Goal: Obtain resource: Download file/media

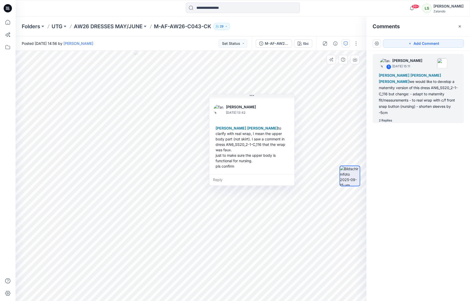
scroll to position [145, 0]
click at [78, 17] on div "Folders UTG AW26 DRESSES MAY/JUNE M-AF-AW26-C043-CK 29" at bounding box center [243, 27] width 455 height 20
click at [9, 4] on icon at bounding box center [8, 8] width 8 height 17
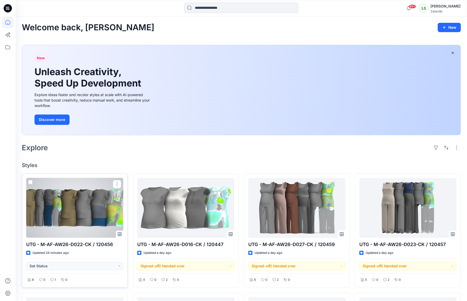
click at [80, 212] on div at bounding box center [74, 208] width 97 height 60
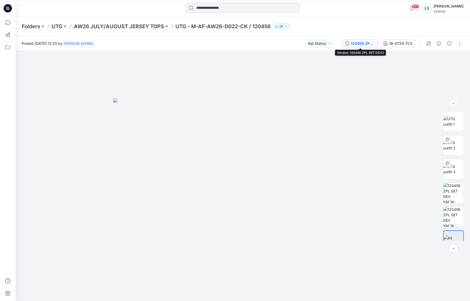
click at [361, 44] on div "120456 ZPL SET DEV2" at bounding box center [363, 44] width 24 height 6
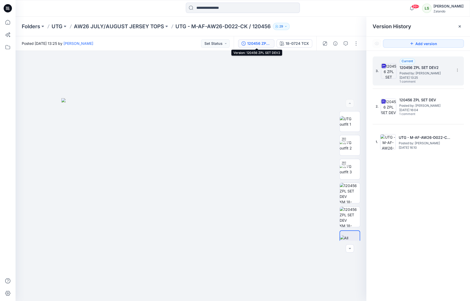
click at [392, 73] on img at bounding box center [389, 71] width 16 height 16
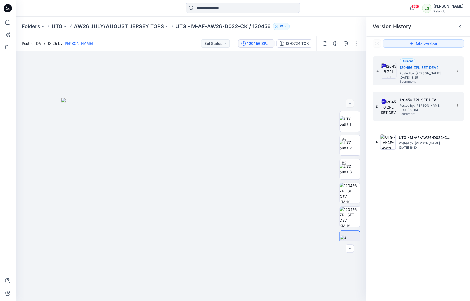
click at [386, 110] on img at bounding box center [389, 107] width 16 height 16
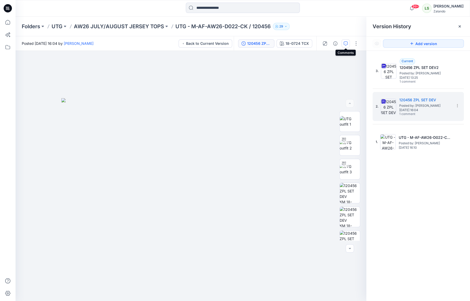
click at [347, 44] on icon "button" at bounding box center [346, 43] width 4 height 4
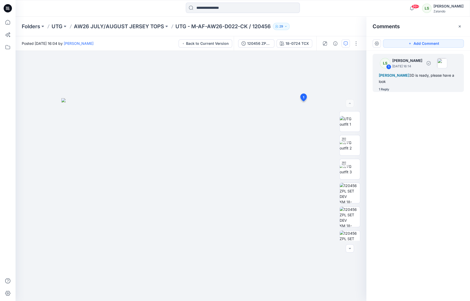
click at [386, 91] on div "1 Reply" at bounding box center [384, 89] width 10 height 5
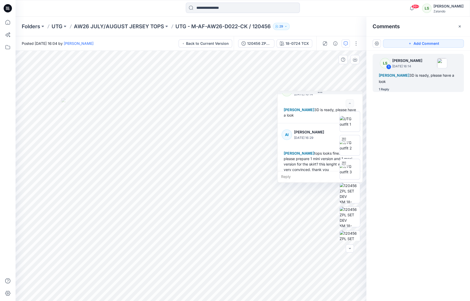
scroll to position [20, 0]
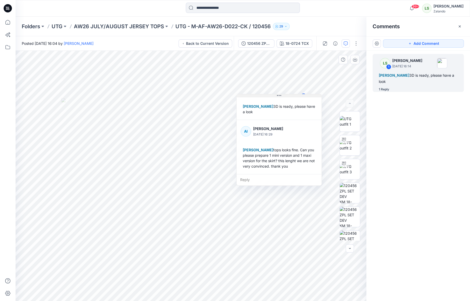
drag, startPoint x: 321, startPoint y: 93, endPoint x: 280, endPoint y: 96, distance: 41.1
click at [280, 96] on icon at bounding box center [279, 96] width 4 height 4
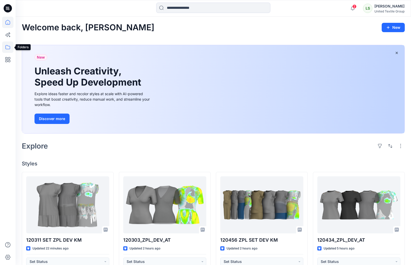
click at [6, 44] on icon at bounding box center [7, 46] width 11 height 11
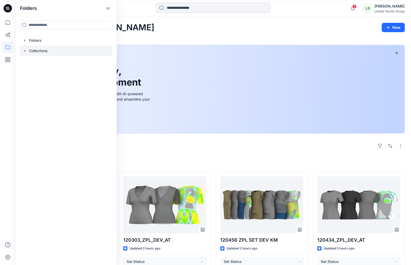
click at [37, 52] on div at bounding box center [66, 51] width 93 height 10
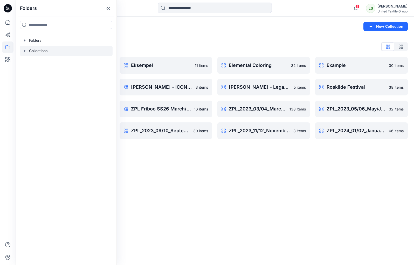
click at [174, 44] on div "Collections List" at bounding box center [215, 47] width 386 height 8
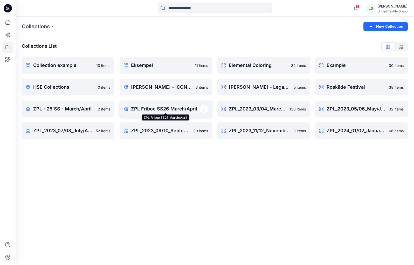
click at [146, 110] on p "ZPL Friboo SS26 March/April" at bounding box center [165, 108] width 69 height 7
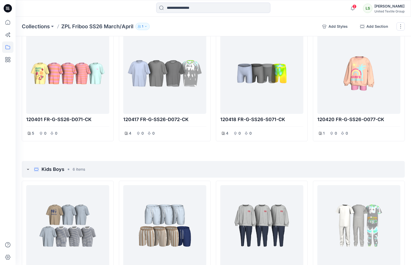
scroll to position [249, 0]
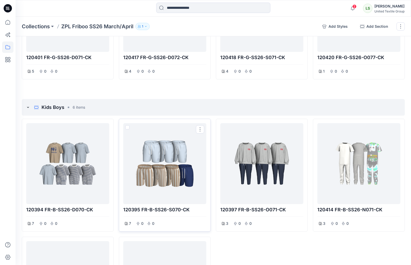
click at [176, 170] on div at bounding box center [164, 163] width 79 height 77
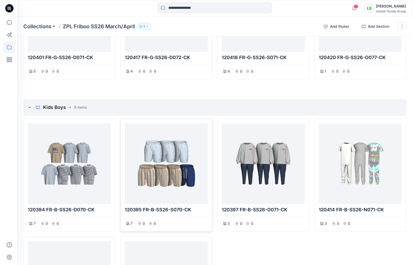
scroll to position [249, 0]
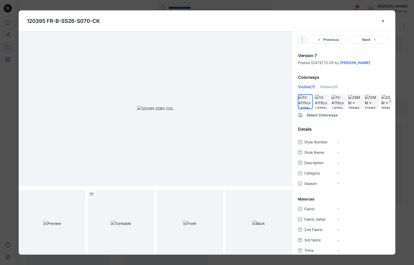
click at [305, 39] on button "Options" at bounding box center [302, 40] width 8 height 8
click at [356, 80] on div "Colorways" at bounding box center [343, 77] width 103 height 13
click at [359, 99] on icon "hide/show colorway" at bounding box center [358, 99] width 4 height 3
click at [333, 117] on button "Select Colorways" at bounding box center [343, 114] width 103 height 8
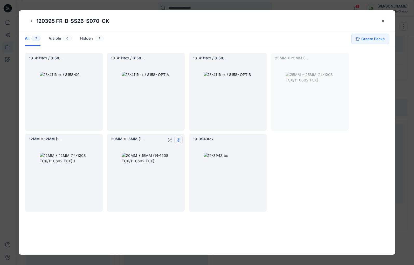
click at [179, 141] on icon "hide/show colorway" at bounding box center [178, 140] width 4 height 4
click at [179, 139] on icon "hide/show colorway" at bounding box center [178, 140] width 4 height 4
click at [95, 141] on icon "hide/show colorway" at bounding box center [96, 140] width 4 height 4
click at [379, 174] on div "13-4111tcx / 8158-00 13-4111tcx / 8158- OPT A 13-4111tcx / 8158- OPT B 25MM * 2…" at bounding box center [210, 132] width 370 height 159
click at [382, 22] on icon "close-btn" at bounding box center [383, 21] width 4 height 4
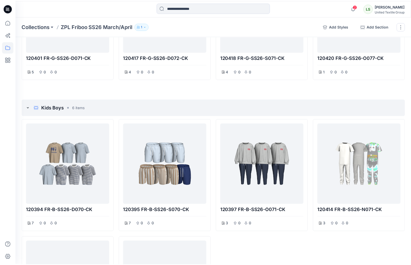
scroll to position [249, 0]
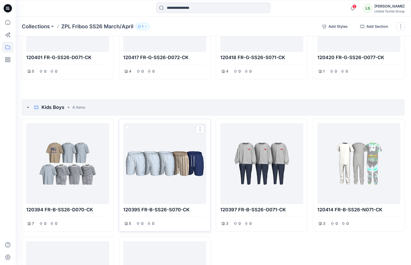
click at [164, 163] on div at bounding box center [164, 163] width 79 height 77
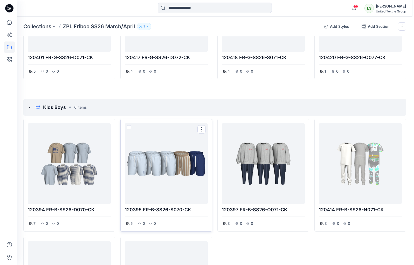
scroll to position [249, 0]
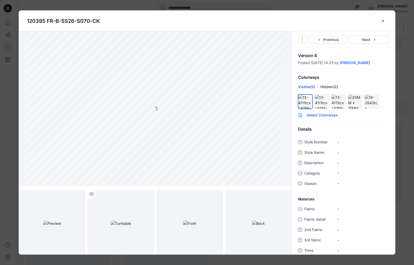
click at [323, 115] on button "Select Colorways" at bounding box center [343, 114] width 103 height 8
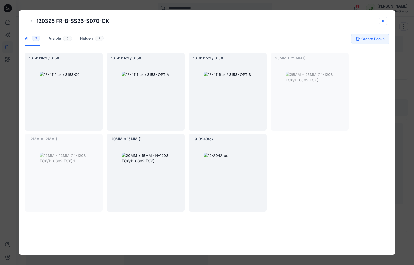
click at [382, 21] on icon "close-btn" at bounding box center [383, 21] width 4 height 4
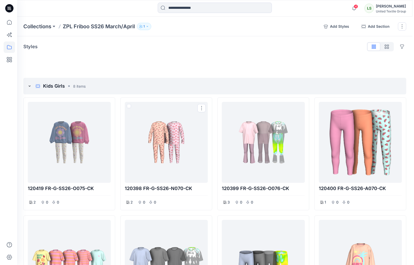
scroll to position [0, 0]
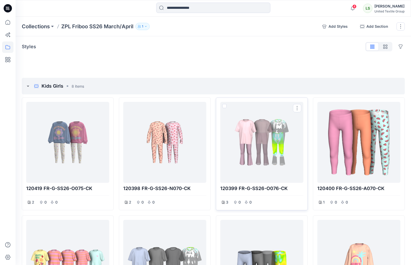
click at [263, 153] on div at bounding box center [261, 142] width 79 height 77
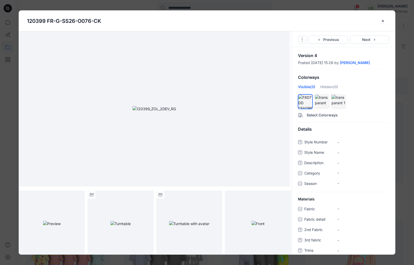
drag, startPoint x: 383, startPoint y: 22, endPoint x: 357, endPoint y: 21, distance: 25.7
click at [383, 22] on icon "close-btn" at bounding box center [383, 21] width 4 height 4
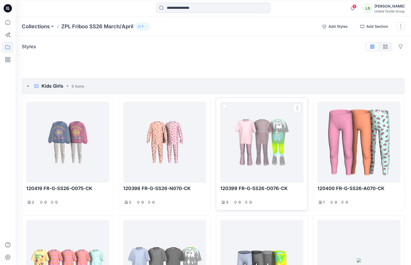
click at [263, 155] on div at bounding box center [261, 142] width 79 height 77
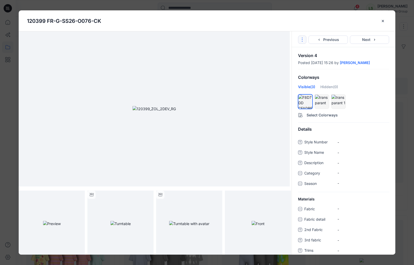
click at [301, 44] on button "Options" at bounding box center [302, 40] width 8 height 8
click at [295, 53] on link "Go to Original Style" at bounding box center [302, 52] width 63 height 10
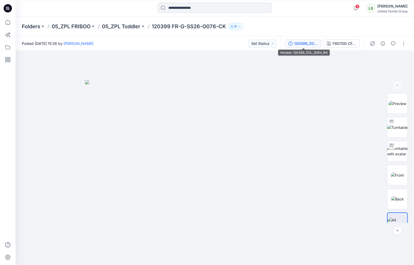
click at [306, 44] on div "120399_ZOL_2DEV_RG" at bounding box center [306, 44] width 24 height 6
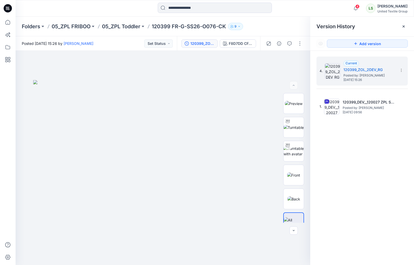
click at [274, 29] on div "Folders 05_ZPL FRIBOO 05_ZPL Toddler 120399 FR-G-SS26-O076-CK 9" at bounding box center [194, 26] width 345 height 7
click at [133, 25] on p "05_ZPL Toddler" at bounding box center [121, 26] width 38 height 7
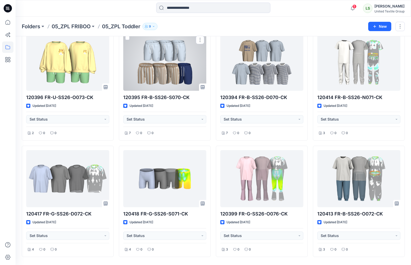
scroll to position [161, 0]
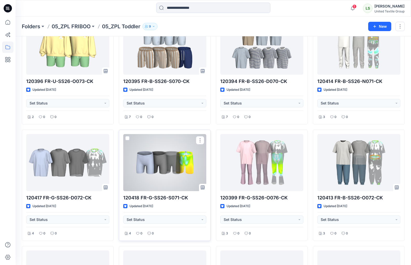
click at [160, 167] on div at bounding box center [164, 162] width 83 height 57
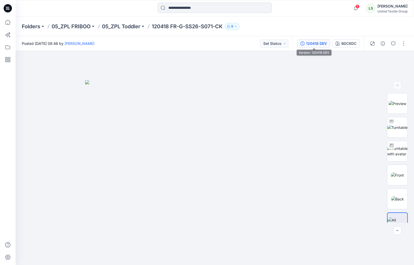
click at [324, 45] on div "120418 DEV" at bounding box center [316, 44] width 21 height 6
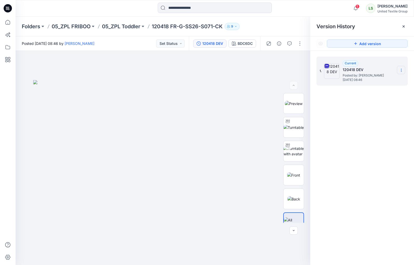
click at [403, 70] on icon at bounding box center [401, 70] width 4 height 4
click at [377, 82] on span "Download Source BW File" at bounding box center [375, 80] width 44 height 6
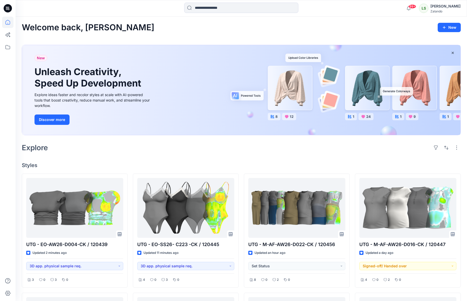
click at [239, 149] on div "Explore" at bounding box center [241, 148] width 439 height 12
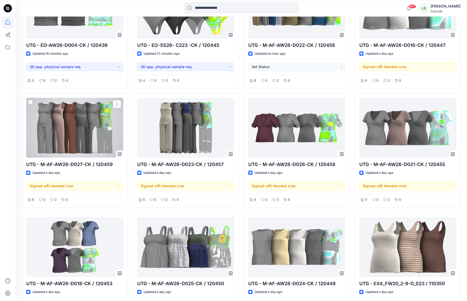
scroll to position [132, 0]
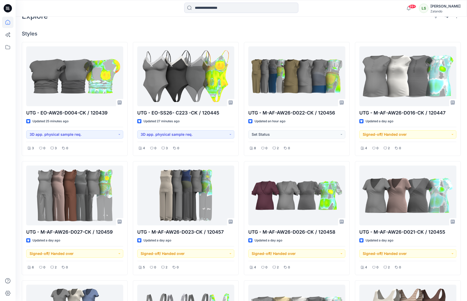
click at [11, 7] on icon at bounding box center [8, 8] width 8 height 8
click at [4, 11] on icon at bounding box center [8, 8] width 8 height 17
click at [6, 9] on icon at bounding box center [7, 9] width 2 height 0
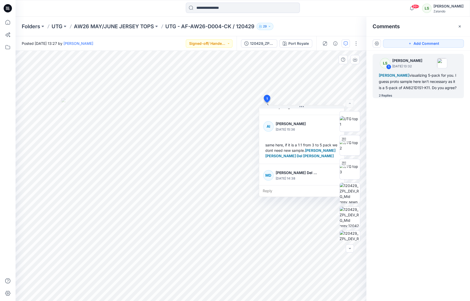
scroll to position [63, 0]
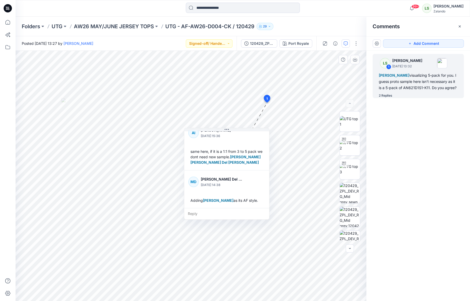
drag, startPoint x: 301, startPoint y: 108, endPoint x: 223, endPoint y: 147, distance: 86.6
click at [225, 132] on icon at bounding box center [227, 130] width 4 height 4
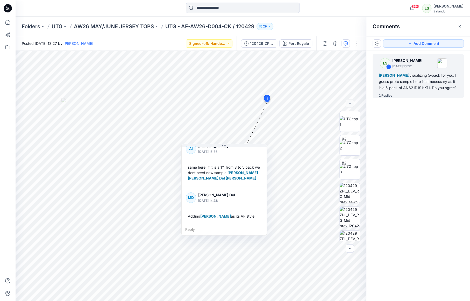
drag, startPoint x: 316, startPoint y: 20, endPoint x: 275, endPoint y: 0, distance: 45.7
click at [316, 20] on div "Folders UTG AW26 MAY/JUNE JERSEY TOPS UTG - AF-AW26-D004-CK / 120429 29" at bounding box center [243, 27] width 455 height 20
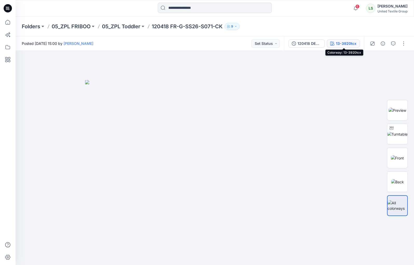
click at [340, 45] on div "13-3920tcx" at bounding box center [346, 44] width 20 height 6
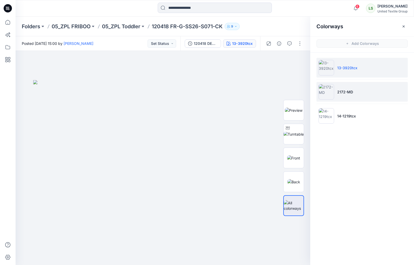
click at [355, 94] on li "2172-MD" at bounding box center [361, 92] width 91 height 20
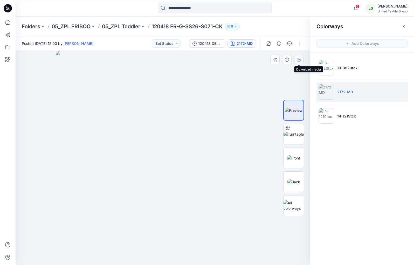
click at [300, 61] on icon "button" at bounding box center [299, 60] width 4 height 3
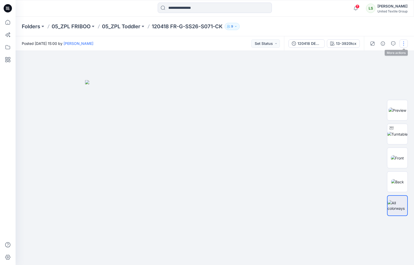
click at [403, 44] on button "button" at bounding box center [403, 43] width 8 height 8
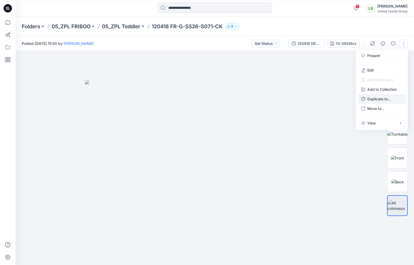
click at [373, 99] on p "Duplicate to..." at bounding box center [379, 98] width 24 height 5
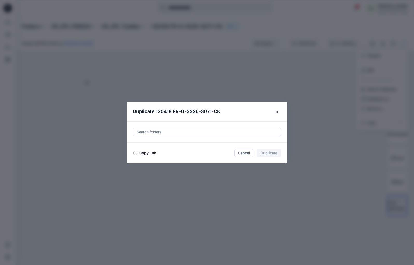
click at [150, 154] on button "Copy link" at bounding box center [145, 153] width 24 height 6
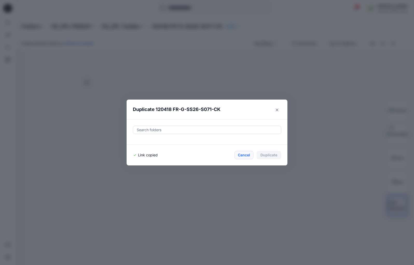
click at [248, 155] on button "Cancel" at bounding box center [243, 155] width 19 height 8
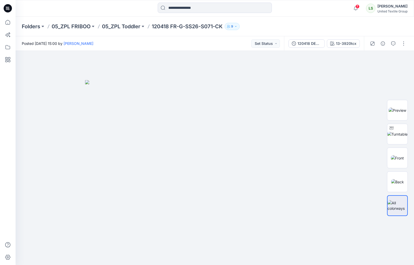
click at [238, 36] on div "Folders 05_ZPL FRIBOO 05_ZPL Toddler 120418 FR-G-SS26-S071-CK 9" at bounding box center [215, 27] width 398 height 20
click at [135, 25] on p "05_ZPL Toddler" at bounding box center [121, 26] width 38 height 7
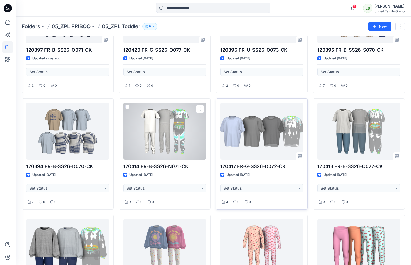
scroll to position [182, 0]
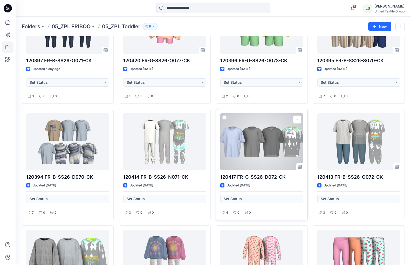
click at [276, 135] on div at bounding box center [261, 141] width 83 height 57
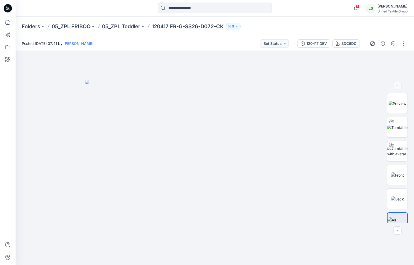
click at [323, 18] on div "Folders 05_ZPL FRIBOO 05_ZPL Toddler 120417 FR-G-SS26-D072-CK 9" at bounding box center [215, 27] width 398 height 20
drag, startPoint x: 370, startPoint y: 0, endPoint x: 296, endPoint y: 35, distance: 81.9
click at [271, 35] on div "Folders 05_ZPL FRIBOO 05_ZPL Toddler 120417 FR-G-SS26-D072-CK 9" at bounding box center [215, 27] width 398 height 20
click at [314, 45] on div "120417 DEV" at bounding box center [316, 44] width 20 height 6
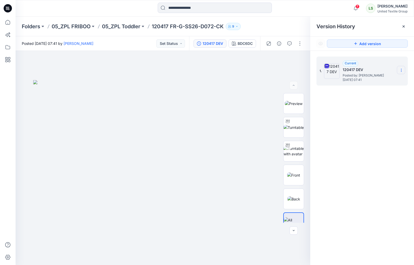
click at [399, 71] on icon at bounding box center [401, 70] width 4 height 4
click at [362, 83] on span "Download Source BW File" at bounding box center [375, 80] width 44 height 6
click at [181, 6] on input at bounding box center [215, 8] width 114 height 10
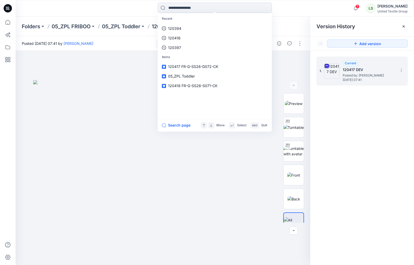
paste input "******"
type input "******"
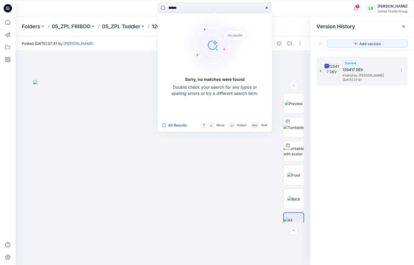
click at [3, 9] on div at bounding box center [7, 8] width 17 height 17
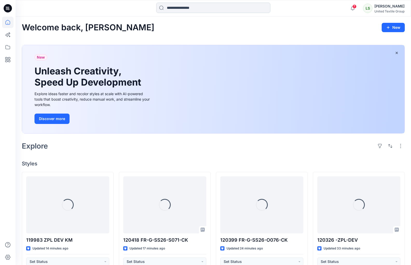
click at [182, 9] on input at bounding box center [213, 8] width 114 height 10
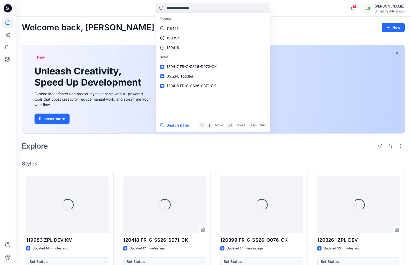
paste input "******"
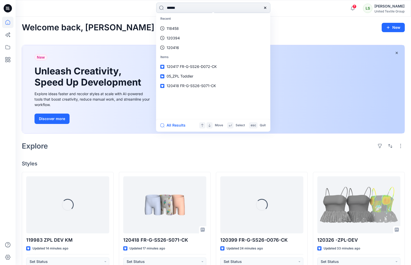
type input "******"
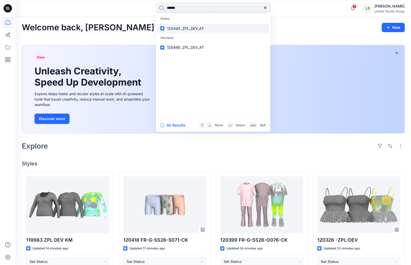
click at [196, 25] on link "120445 _ZPL_DEV_AT" at bounding box center [213, 29] width 112 height 10
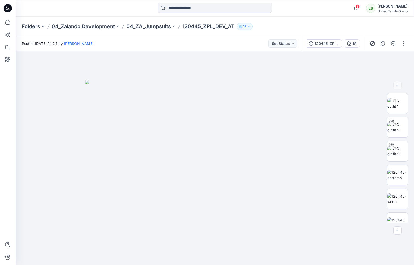
click at [10, 11] on icon at bounding box center [8, 8] width 8 height 8
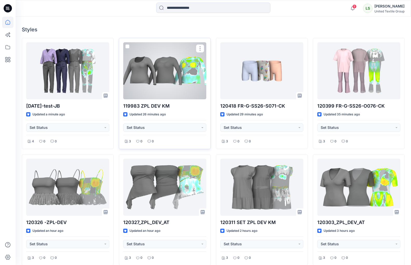
scroll to position [124, 0]
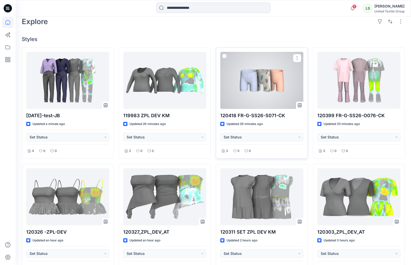
click at [258, 77] on div at bounding box center [261, 80] width 83 height 57
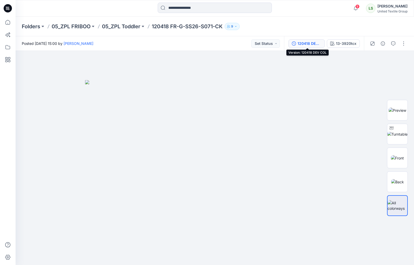
click at [304, 46] on div "120418 DEV COL" at bounding box center [309, 44] width 24 height 6
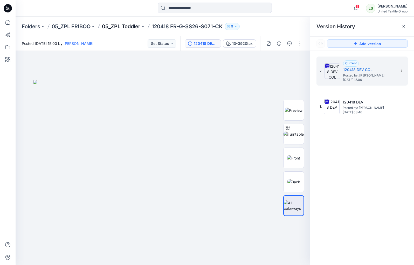
click at [131, 28] on p "05_ZPL Toddler" at bounding box center [121, 26] width 38 height 7
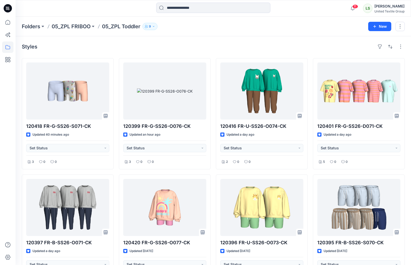
scroll to position [0, 0]
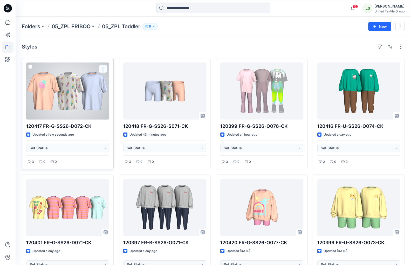
click at [104, 65] on button "button" at bounding box center [103, 69] width 8 height 8
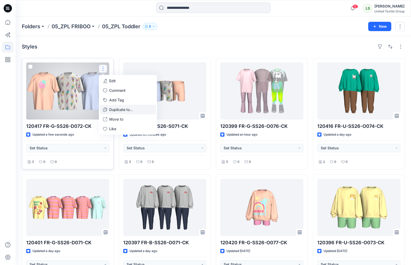
click at [117, 110] on p "Duplicate to..." at bounding box center [121, 109] width 24 height 5
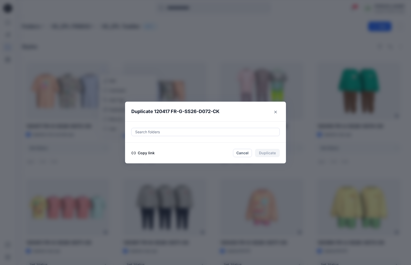
click at [141, 152] on button "Copy link" at bounding box center [143, 153] width 24 height 6
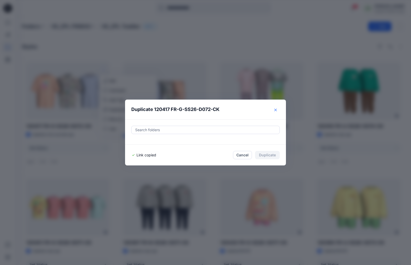
click at [277, 110] on icon "Close" at bounding box center [275, 110] width 3 height 3
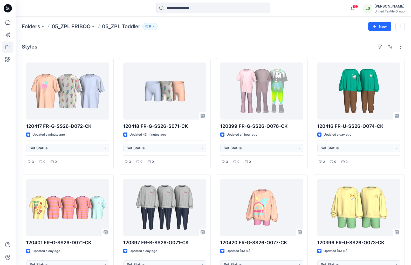
click at [224, 46] on div "Styles" at bounding box center [213, 47] width 383 height 8
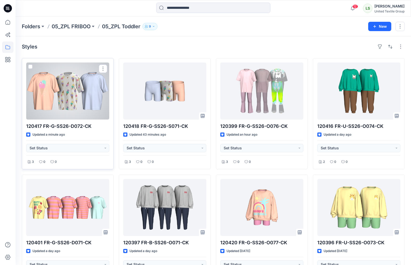
click at [38, 103] on div at bounding box center [67, 91] width 83 height 57
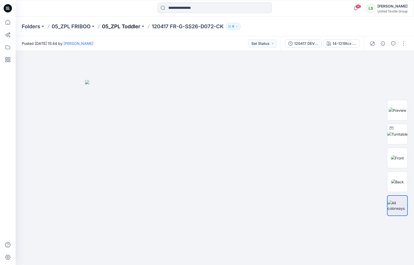
click at [120, 27] on p "05_ZPL Toddler" at bounding box center [121, 26] width 38 height 7
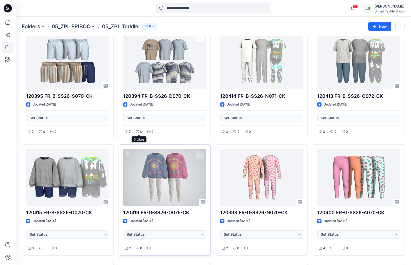
scroll to position [265, 0]
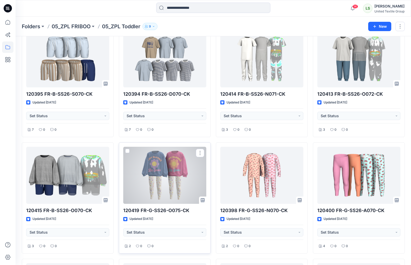
click at [169, 173] on div at bounding box center [164, 175] width 83 height 57
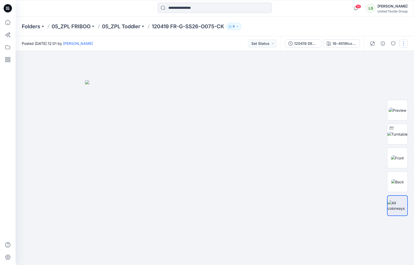
click at [401, 43] on button "button" at bounding box center [403, 43] width 8 height 8
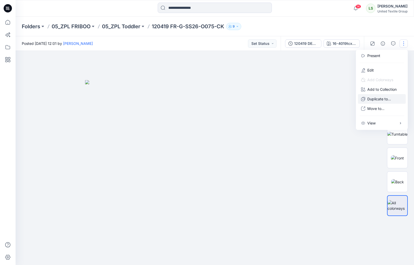
click at [376, 99] on p "Duplicate to..." at bounding box center [379, 98] width 24 height 5
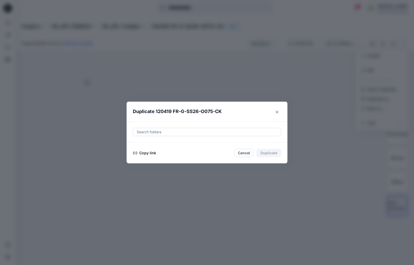
click at [152, 154] on button "Copy link" at bounding box center [145, 153] width 24 height 6
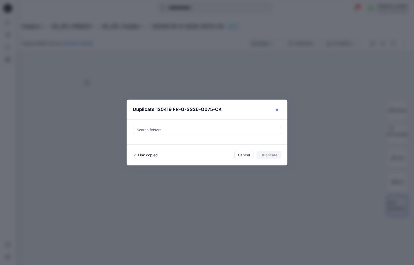
click at [279, 109] on button "Close" at bounding box center [277, 110] width 8 height 8
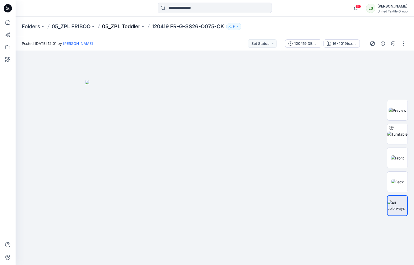
click at [131, 25] on p "05_ZPL Toddler" at bounding box center [121, 26] width 38 height 7
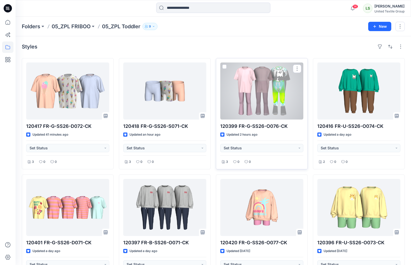
click at [256, 87] on div at bounding box center [261, 91] width 83 height 57
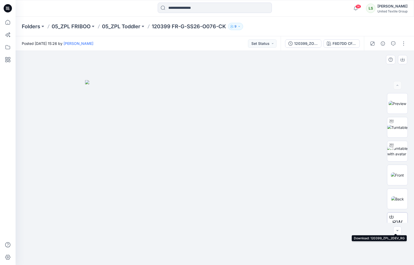
click at [390, 218] on icon at bounding box center [391, 217] width 4 height 4
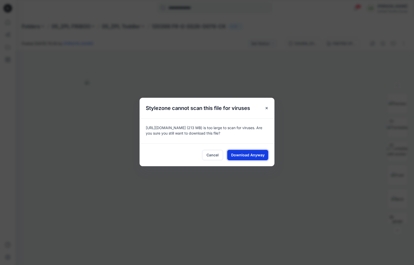
click at [256, 154] on span "Download Anyway" at bounding box center [247, 154] width 33 height 5
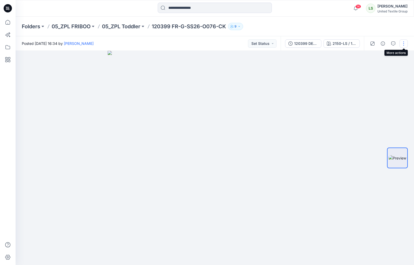
click at [400, 44] on button "button" at bounding box center [403, 43] width 8 height 8
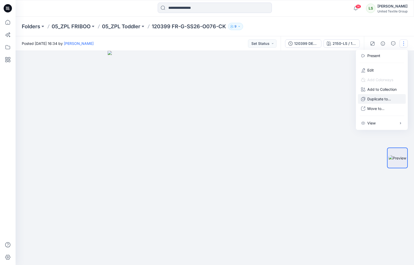
click at [381, 101] on p "Duplicate to..." at bounding box center [379, 98] width 24 height 5
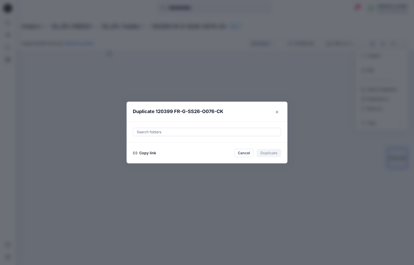
click at [154, 152] on button "Copy link" at bounding box center [145, 153] width 24 height 6
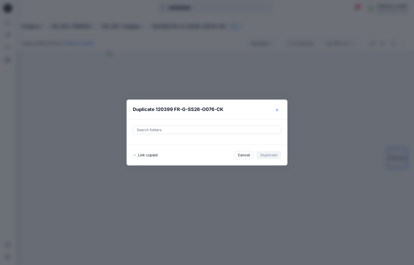
click at [277, 110] on icon "Close" at bounding box center [277, 110] width 3 height 3
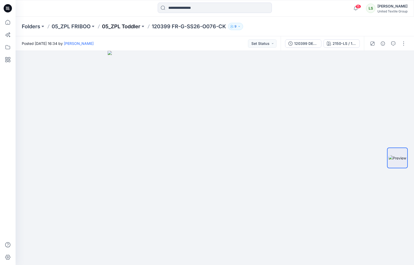
click at [127, 26] on p "05_ZPL Toddler" at bounding box center [121, 26] width 38 height 7
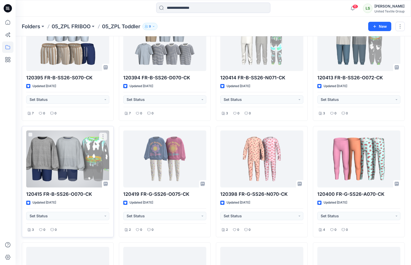
scroll to position [286, 0]
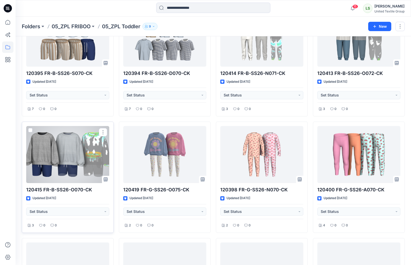
click at [68, 168] on div at bounding box center [67, 154] width 83 height 57
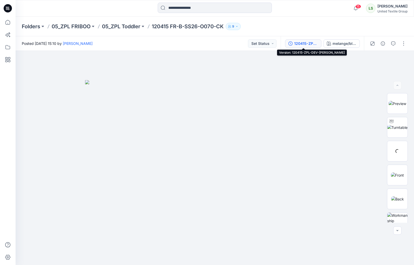
click at [310, 44] on div "120415-ZPL-DEV-RG-JB" at bounding box center [306, 44] width 24 height 6
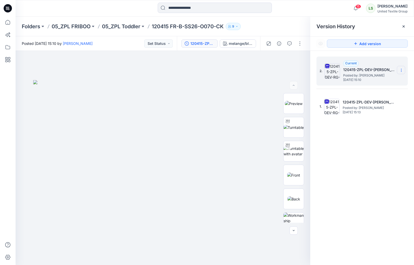
click at [400, 71] on icon at bounding box center [401, 70] width 4 height 4
click at [363, 82] on span "Download Source BW File" at bounding box center [375, 80] width 44 height 6
click at [8, 7] on icon at bounding box center [8, 8] width 8 height 8
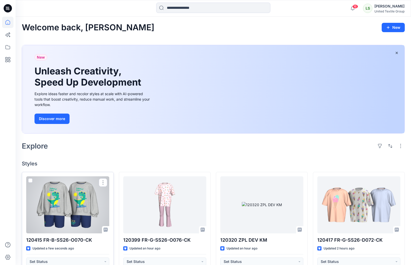
click at [68, 217] on div at bounding box center [67, 204] width 83 height 57
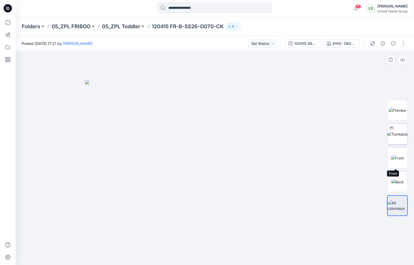
click at [392, 135] on img at bounding box center [397, 133] width 20 height 5
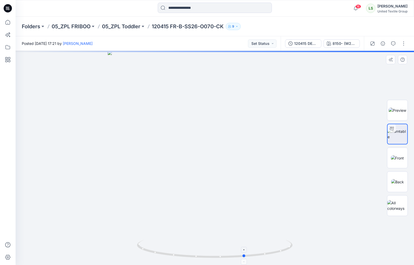
drag, startPoint x: 188, startPoint y: 257, endPoint x: 218, endPoint y: 257, distance: 29.8
click at [218, 257] on icon at bounding box center [215, 249] width 157 height 19
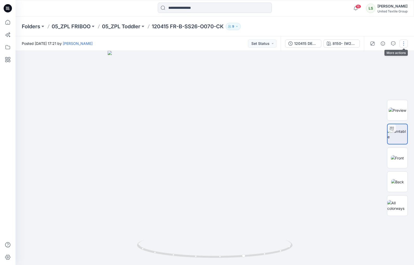
click at [400, 46] on button "button" at bounding box center [403, 43] width 8 height 8
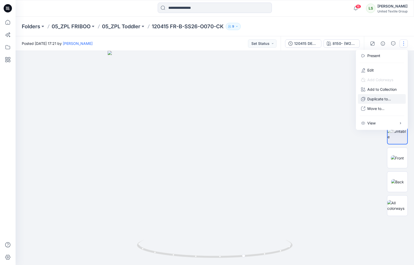
click at [385, 100] on p "Duplicate to..." at bounding box center [379, 98] width 24 height 5
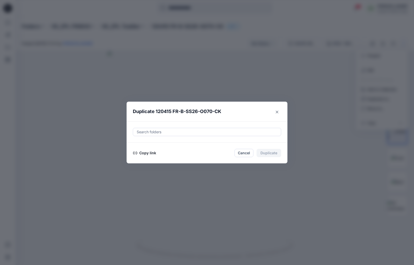
click at [150, 152] on button "Copy link" at bounding box center [145, 153] width 24 height 6
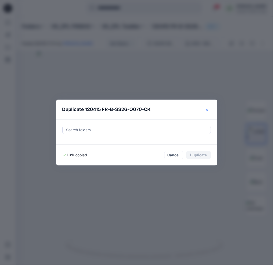
click at [205, 112] on button "Close" at bounding box center [206, 110] width 8 height 8
